Goal: Task Accomplishment & Management: Complete application form

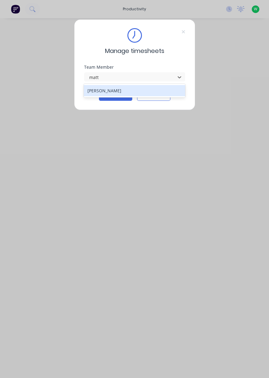
click at [144, 88] on div "[PERSON_NAME]" at bounding box center [134, 90] width 101 height 11
type input "matt"
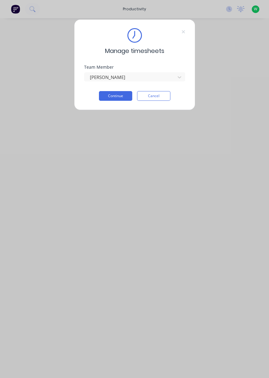
click at [119, 96] on button "Continue" at bounding box center [115, 96] width 33 height 10
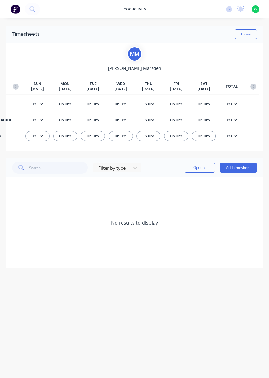
click at [241, 165] on button "Add timesheet" at bounding box center [238, 168] width 37 height 10
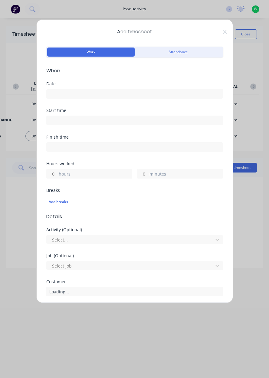
click at [142, 96] on input at bounding box center [135, 93] width 176 height 9
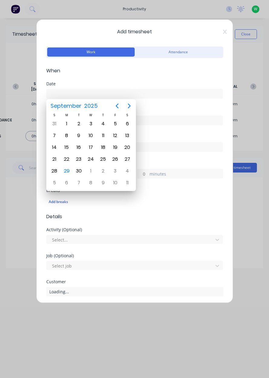
click at [66, 168] on div "29" at bounding box center [66, 170] width 9 height 9
type input "[DATE]"
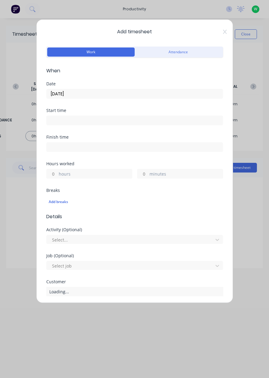
click at [82, 173] on label "hours" at bounding box center [95, 175] width 73 height 8
click at [57, 173] on input "hours" at bounding box center [52, 173] width 11 height 9
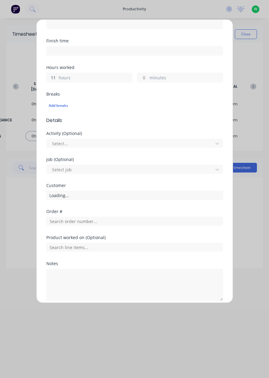
scroll to position [101, 0]
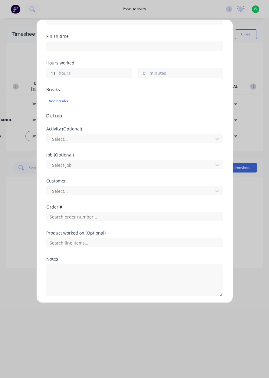
type input "11"
click at [93, 218] on input "text" at bounding box center [134, 216] width 177 height 9
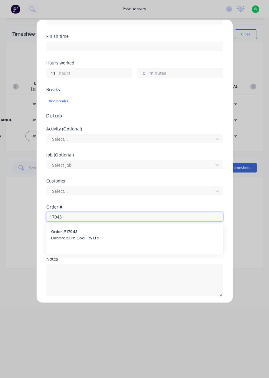
type input "17943"
click at [87, 235] on span "Dendrobium Coal Pty Ltd" at bounding box center [134, 237] width 167 height 5
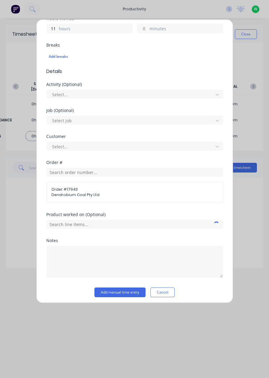
scroll to position [147, 0]
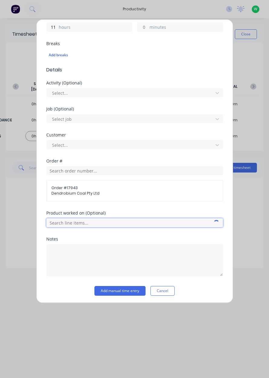
click at [178, 223] on input "text" at bounding box center [134, 222] width 177 height 9
click at [169, 225] on input "text" at bounding box center [134, 222] width 177 height 9
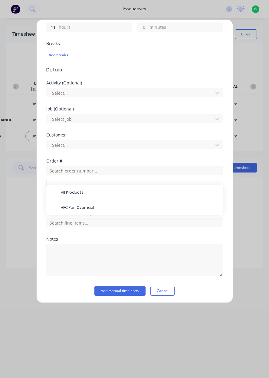
click at [94, 205] on span "AFC Pan Overhaul" at bounding box center [139, 207] width 157 height 5
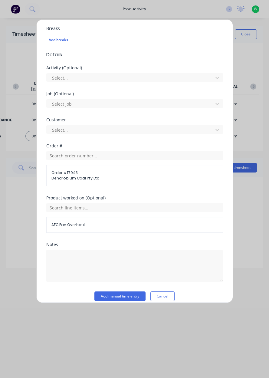
scroll to position [167, 0]
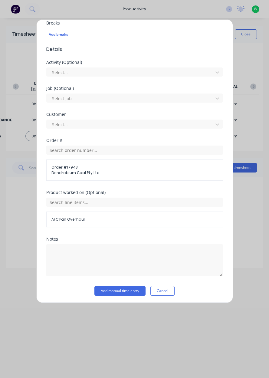
click at [120, 287] on button "Add manual time entry" at bounding box center [119, 291] width 51 height 10
